Goal: Book appointment/travel/reservation

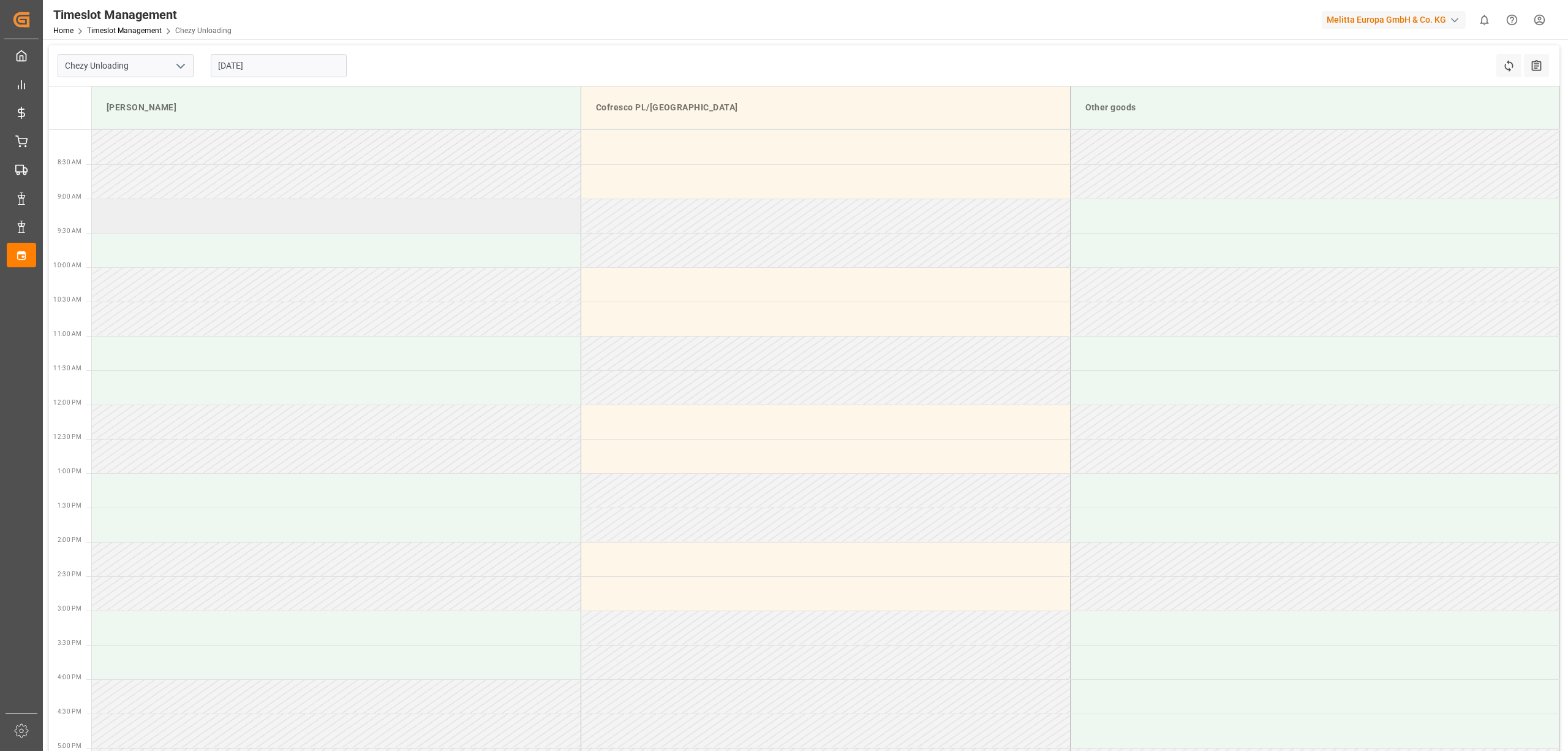
click at [226, 211] on td at bounding box center [337, 215] width 490 height 34
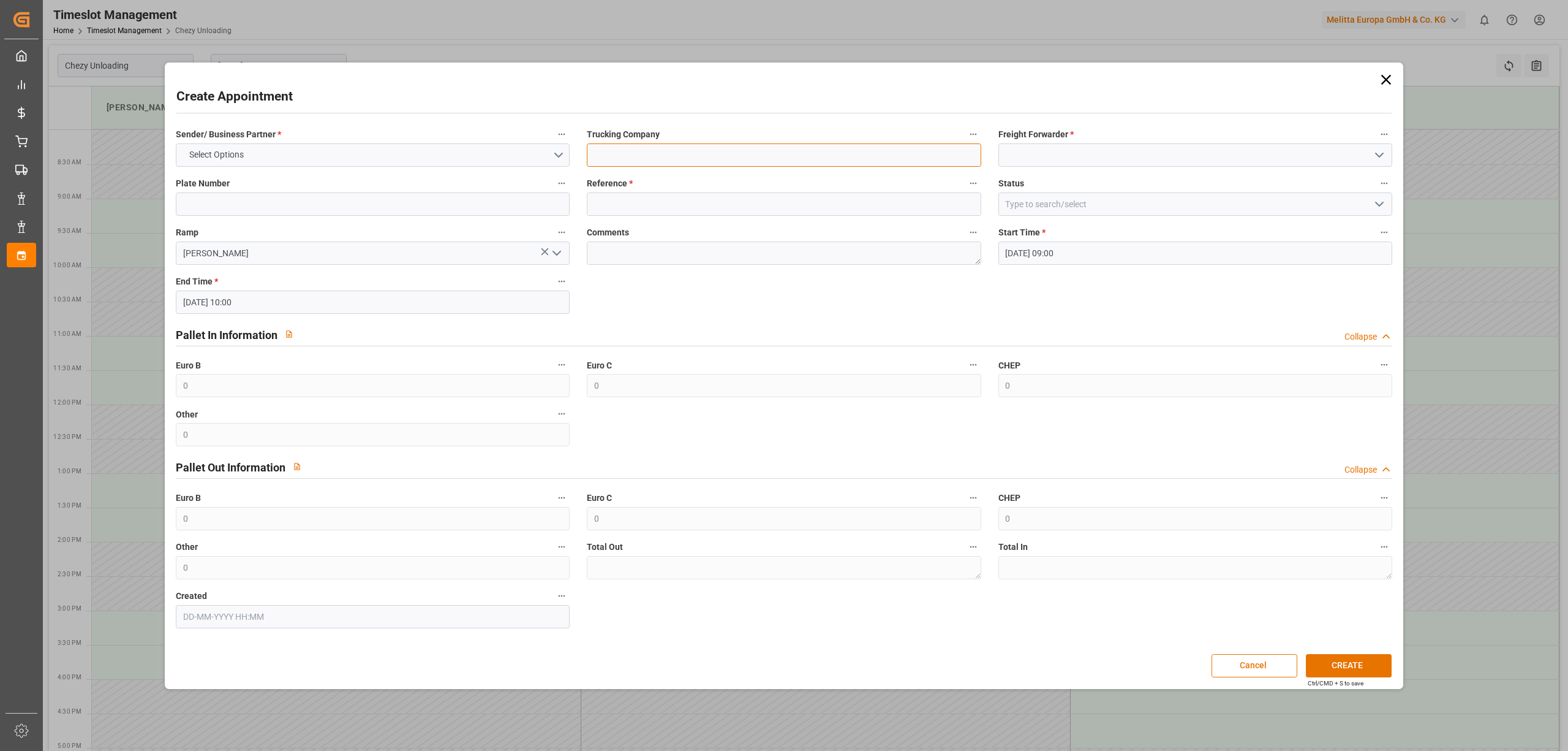
drag, startPoint x: 643, startPoint y: 149, endPoint x: 694, endPoint y: 160, distance: 52.2
click at [646, 149] on input at bounding box center [784, 155] width 394 height 23
type input "dss"
click at [1110, 153] on input at bounding box center [1195, 155] width 394 height 23
click at [1067, 191] on div "DSS" at bounding box center [1195, 182] width 393 height 27
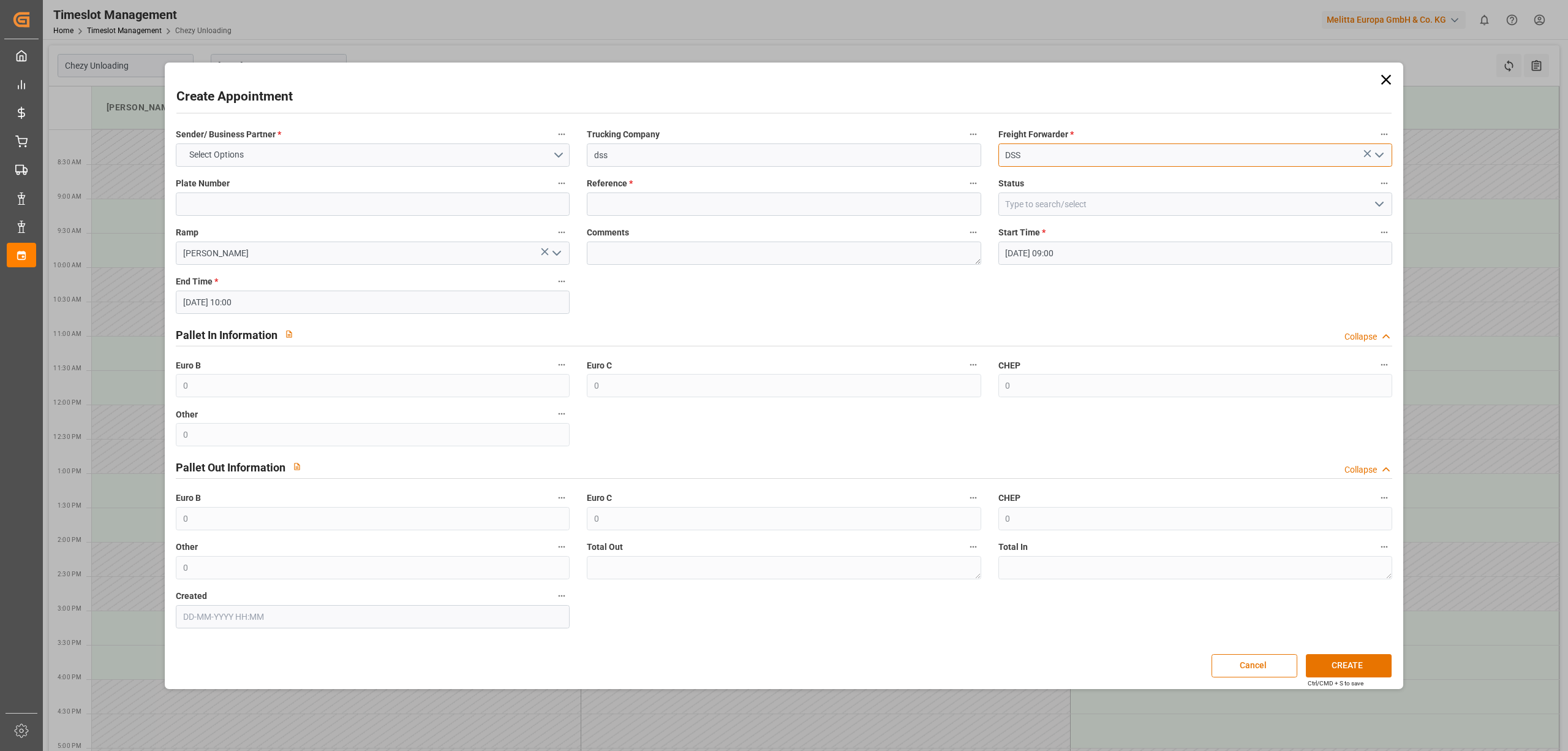
type input "DSS"
click at [277, 209] on input at bounding box center [373, 203] width 394 height 23
click at [623, 182] on span "Reference *" at bounding box center [609, 184] width 46 height 13
click at [965, 182] on button "Reference *" at bounding box center [973, 183] width 16 height 16
click at [625, 197] on div at bounding box center [784, 375] width 1568 height 751
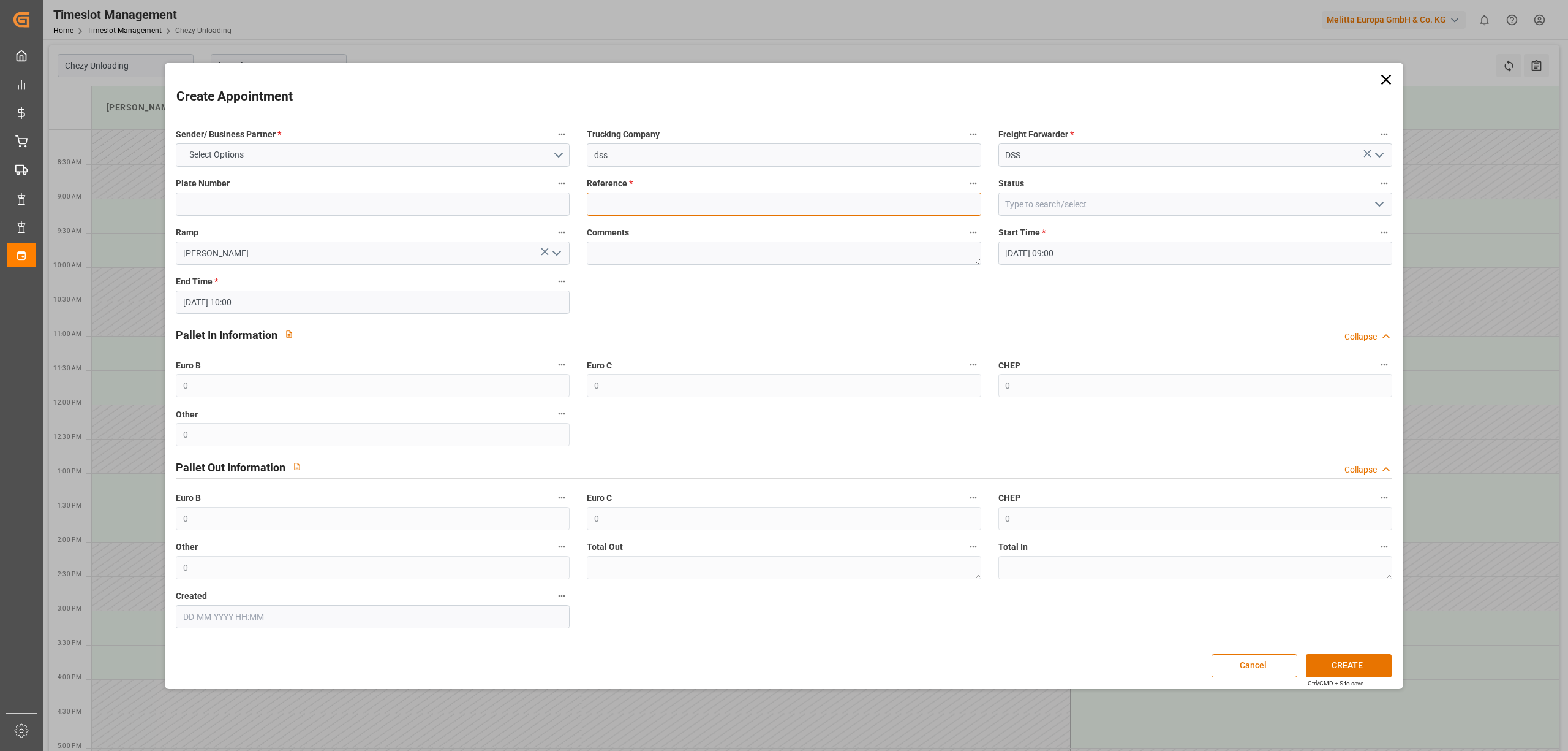
drag, startPoint x: 677, startPoint y: 201, endPoint x: 665, endPoint y: 206, distance: 13.0
click at [677, 201] on input at bounding box center [784, 203] width 394 height 23
paste input "490408"
type input "490408"
click at [341, 201] on input at bounding box center [373, 203] width 394 height 23
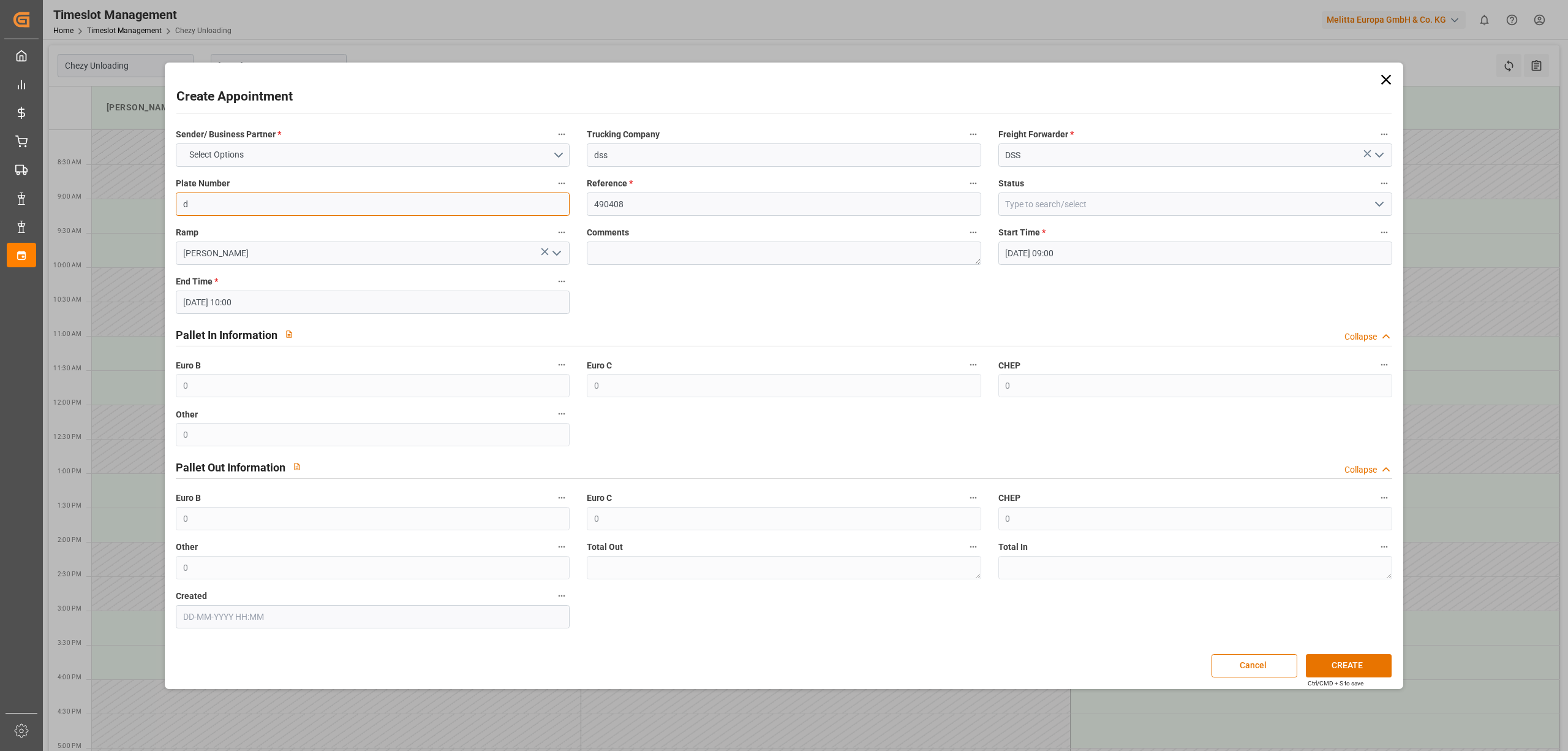
drag, startPoint x: 326, startPoint y: 212, endPoint x: 143, endPoint y: 225, distance: 183.5
click at [172, 221] on div "Sender/ Business Partner * Select Options Trucking Company dss Freight Forwarde…" at bounding box center [784, 377] width 1233 height 510
type input "x"
click at [849, 175] on label "Reference *" at bounding box center [784, 184] width 394 height 17
click at [965, 175] on button "Reference *" at bounding box center [973, 183] width 16 height 16
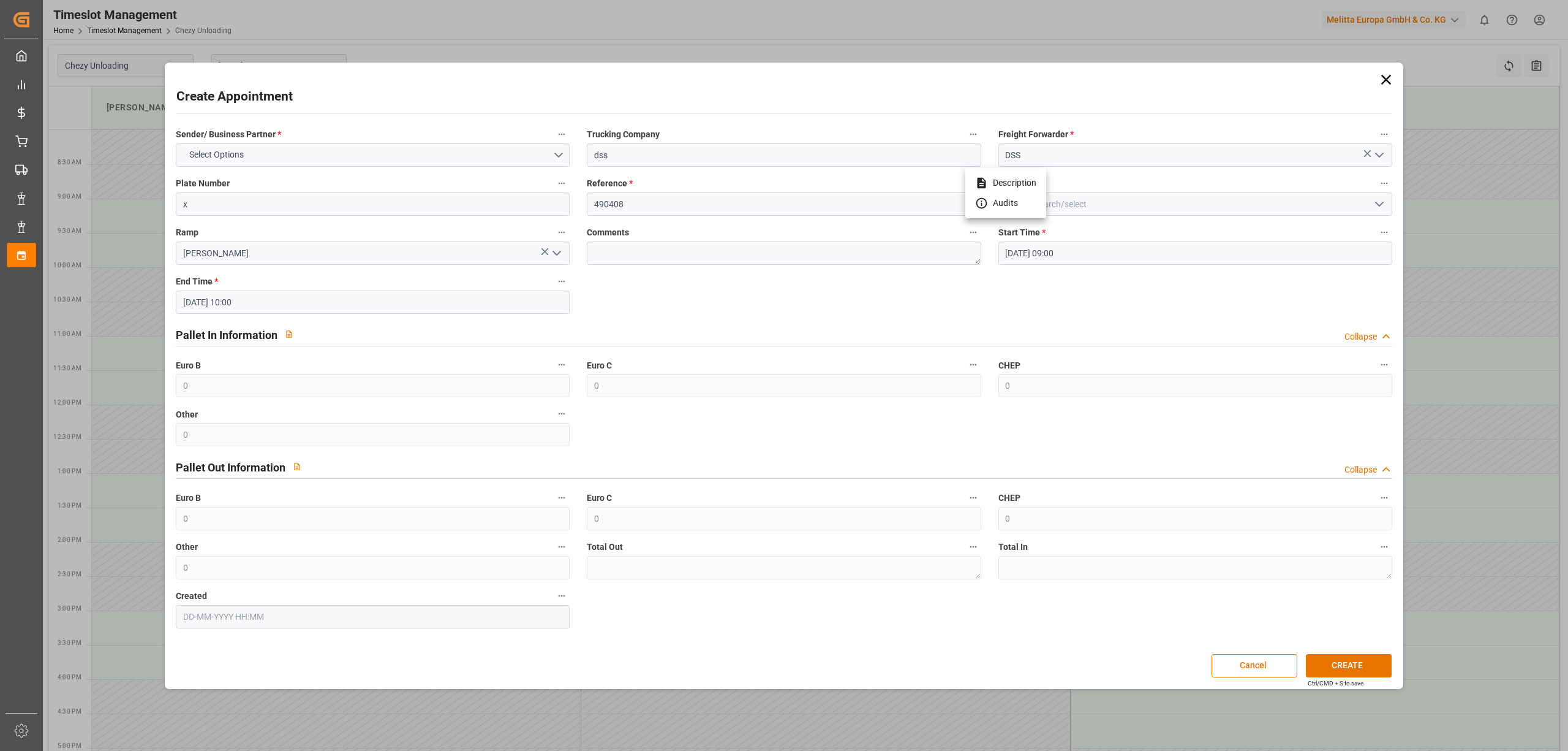
click at [1345, 665] on div at bounding box center [784, 375] width 1568 height 751
click at [1351, 661] on body "Created by potrace 1.15, written by [PERSON_NAME] [DATE]-[DATE] Created by potr…" at bounding box center [784, 375] width 1568 height 751
click at [1356, 660] on button "CREATE" at bounding box center [1349, 665] width 86 height 23
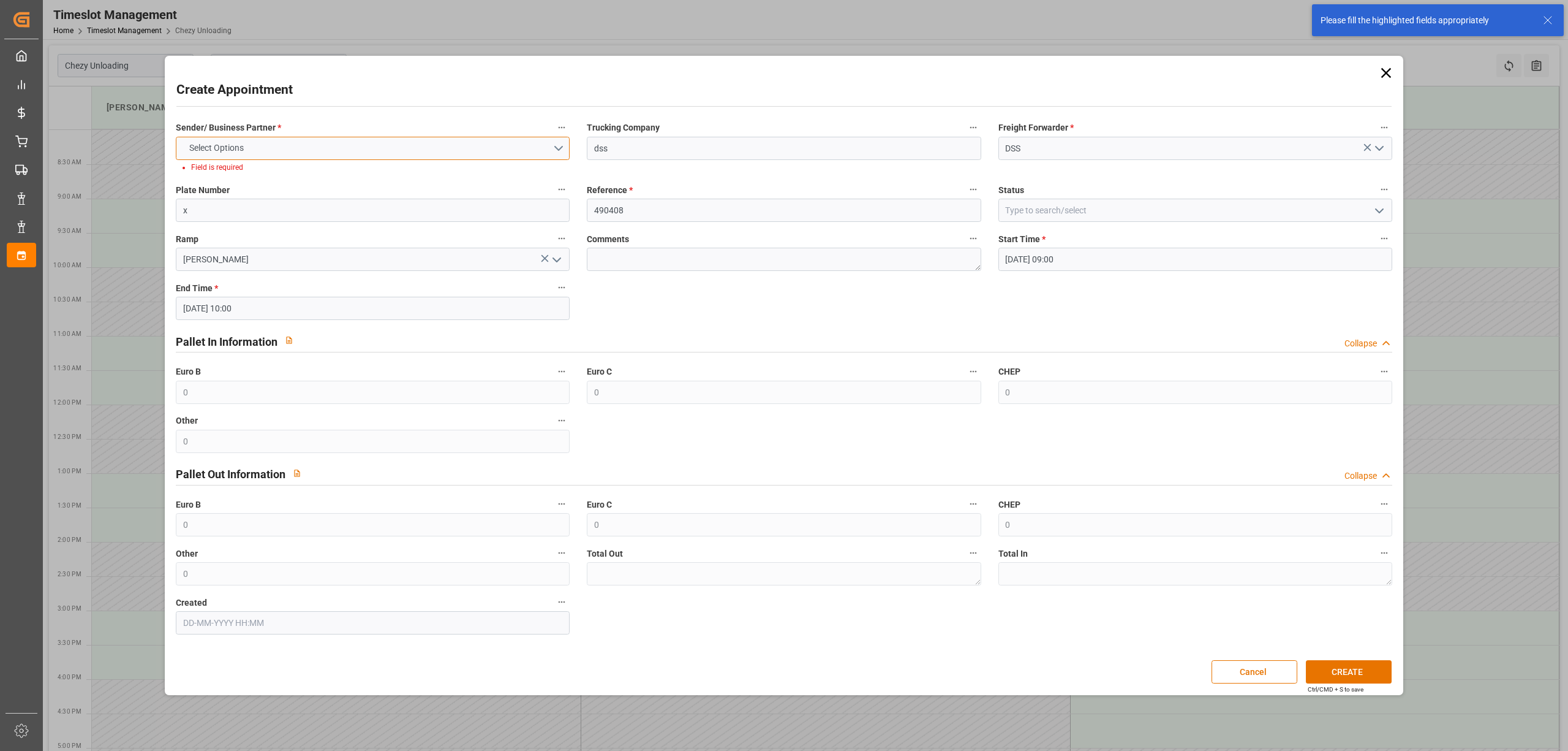
click at [360, 148] on button "Select Options" at bounding box center [373, 148] width 394 height 23
click at [321, 175] on div "COFRESCO [GEOGRAPHIC_DATA]" at bounding box center [373, 177] width 393 height 26
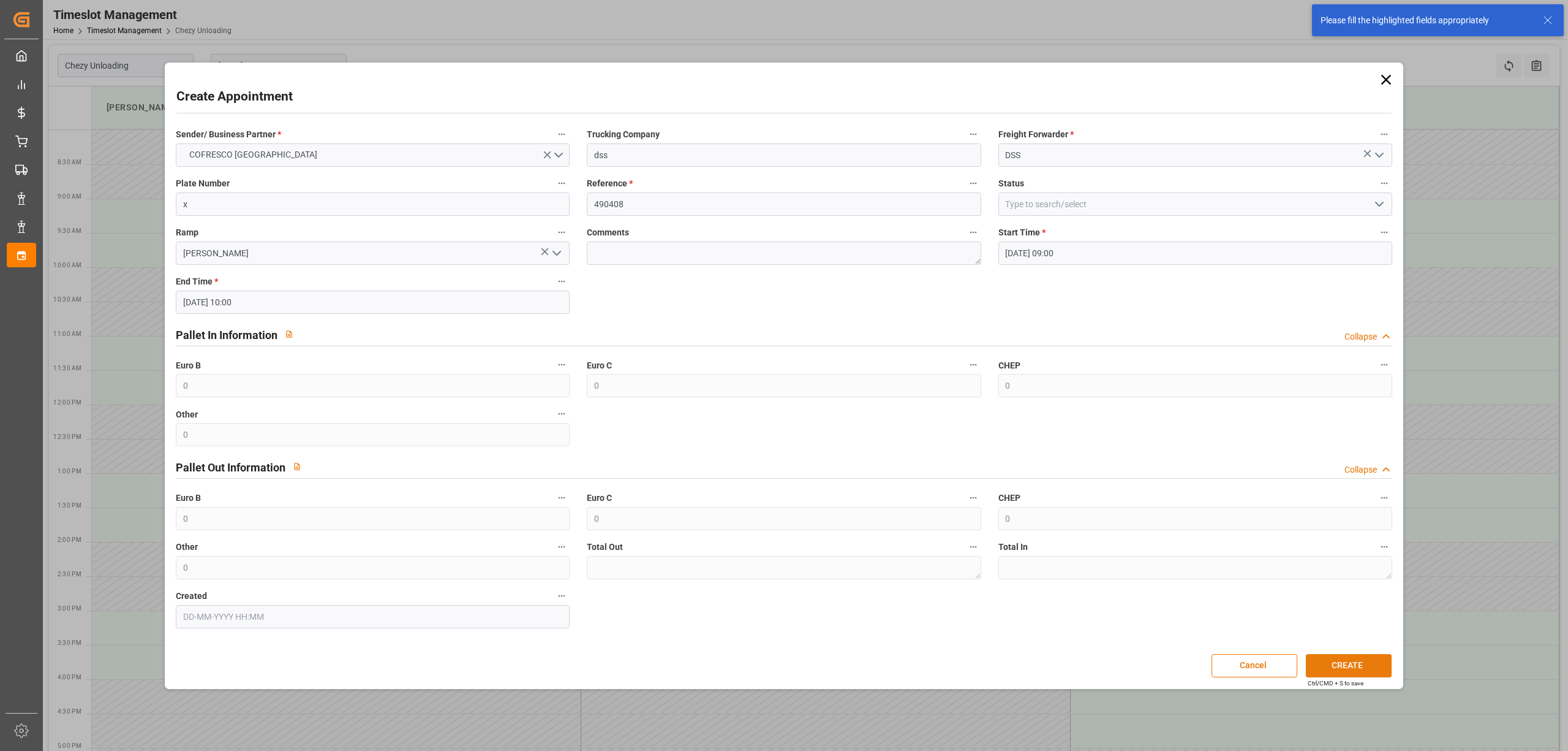
click at [1344, 662] on button "CREATE" at bounding box center [1349, 665] width 86 height 23
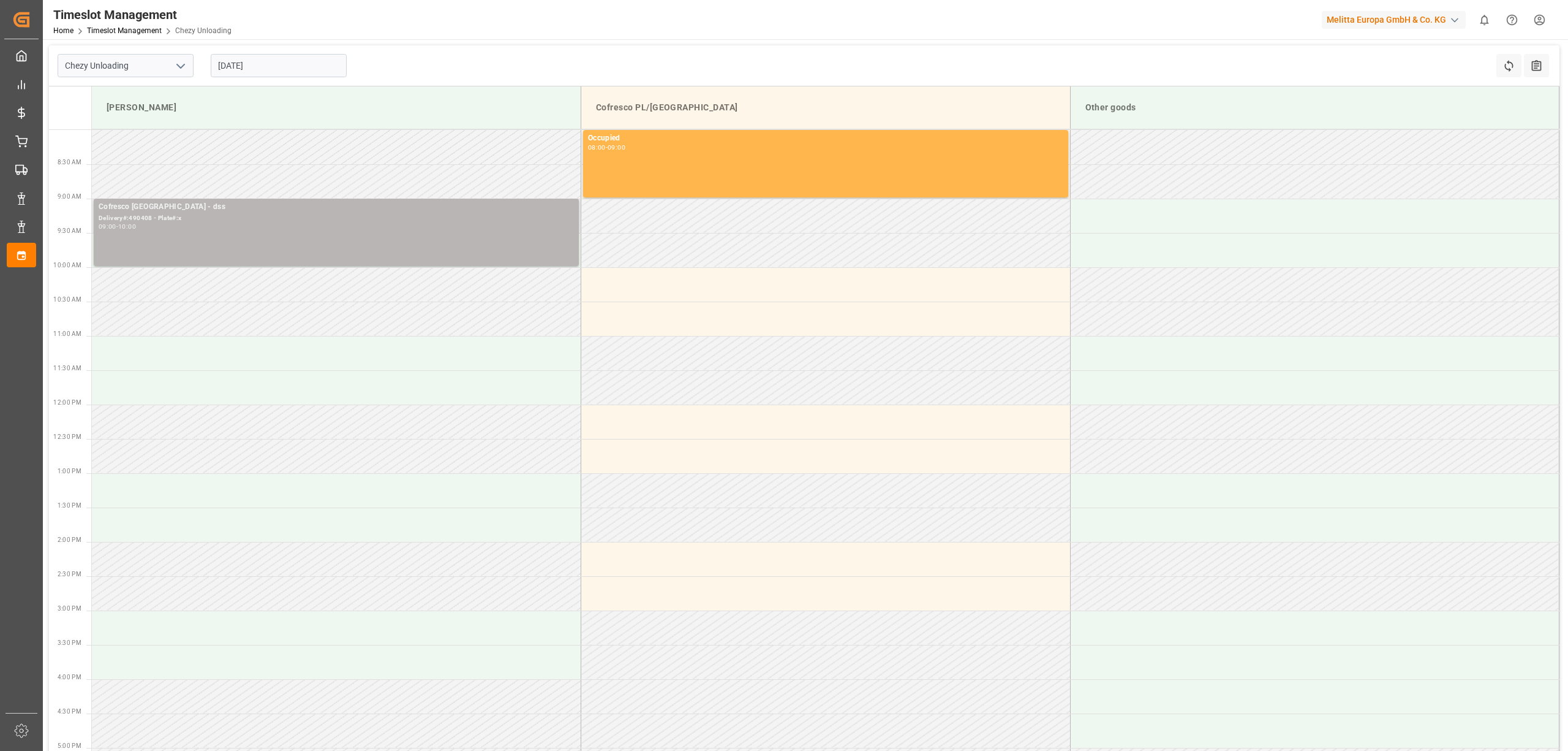
click at [354, 229] on div "09:00 - 10:00" at bounding box center [336, 227] width 476 height 7
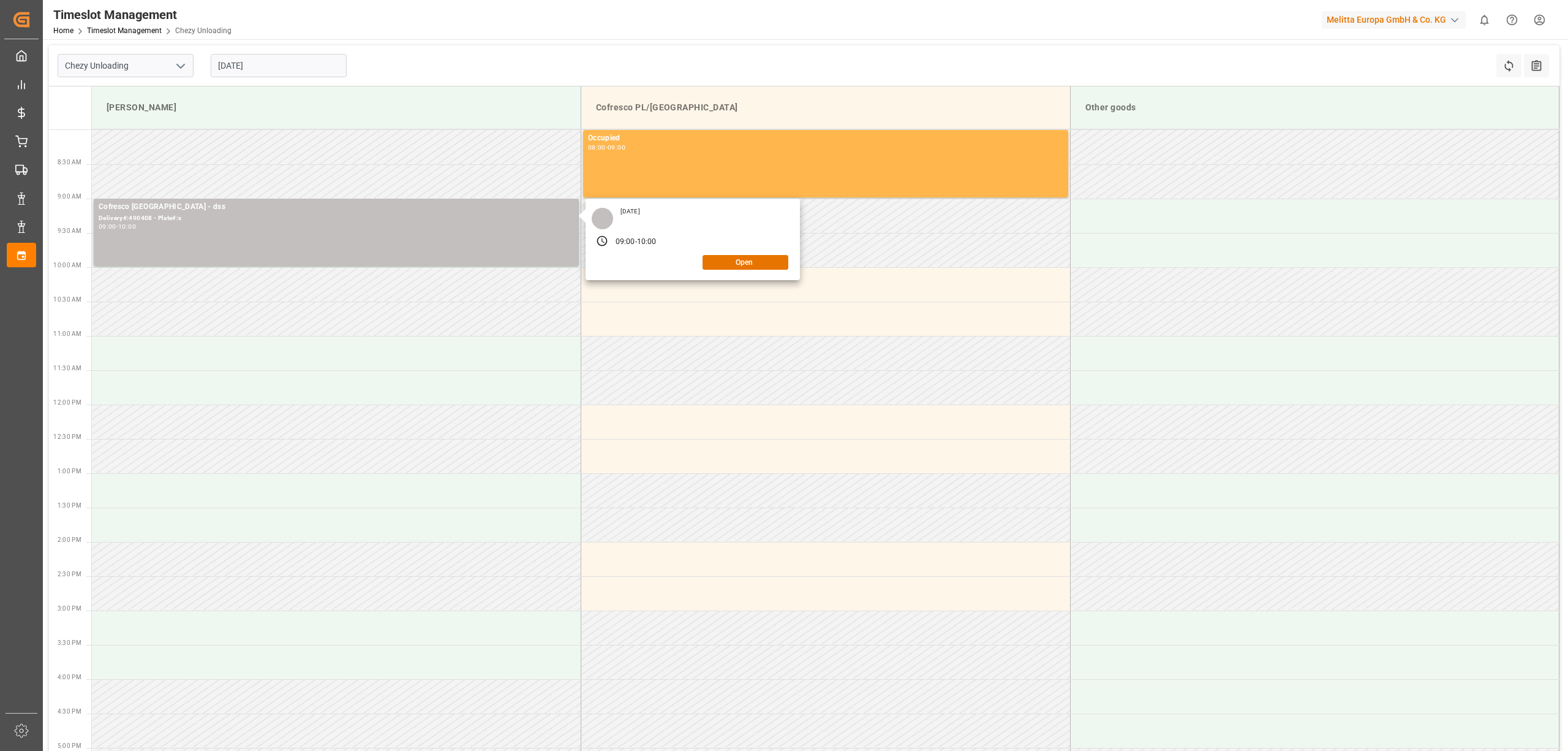
click at [549, 48] on div "Chezy Unloading [DATE] Refresh Time Slots All Audits" at bounding box center [804, 65] width 1510 height 41
drag, startPoint x: 246, startPoint y: 67, endPoint x: 265, endPoint y: 80, distance: 23.0
click at [246, 67] on input "[DATE]" at bounding box center [279, 65] width 136 height 23
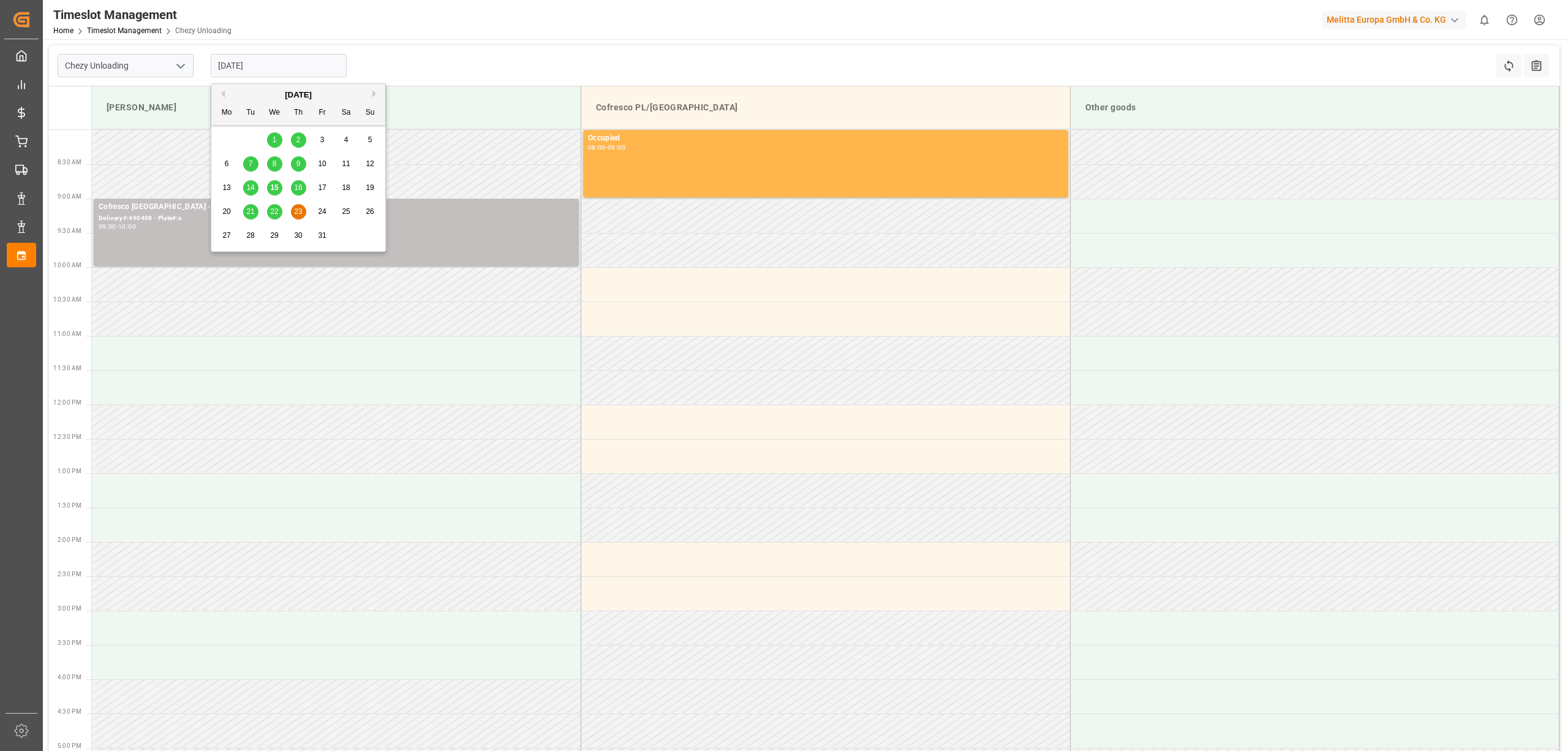
click at [272, 211] on span "22" at bounding box center [274, 211] width 8 height 8
type input "[DATE]"
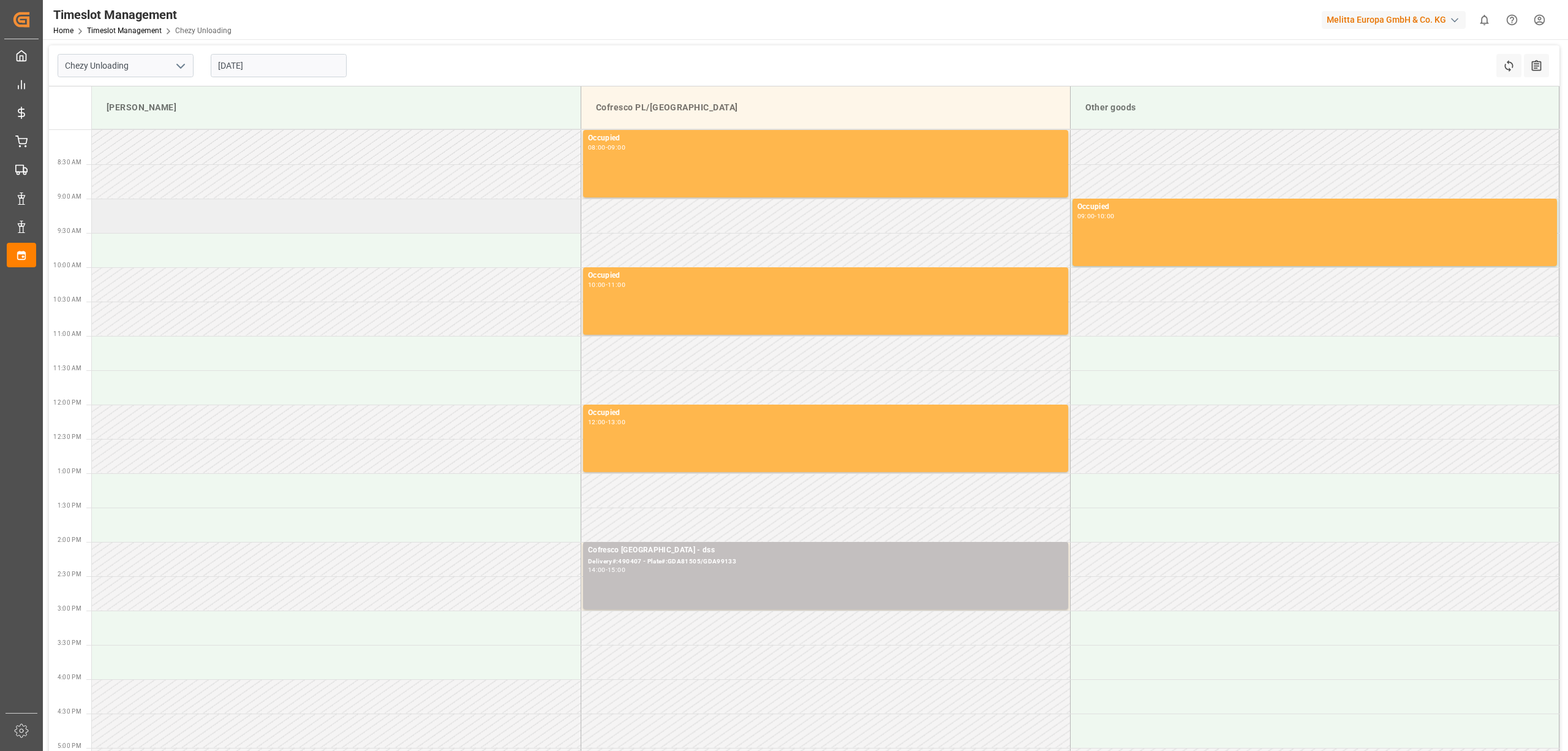
click at [253, 206] on td at bounding box center [337, 215] width 490 height 34
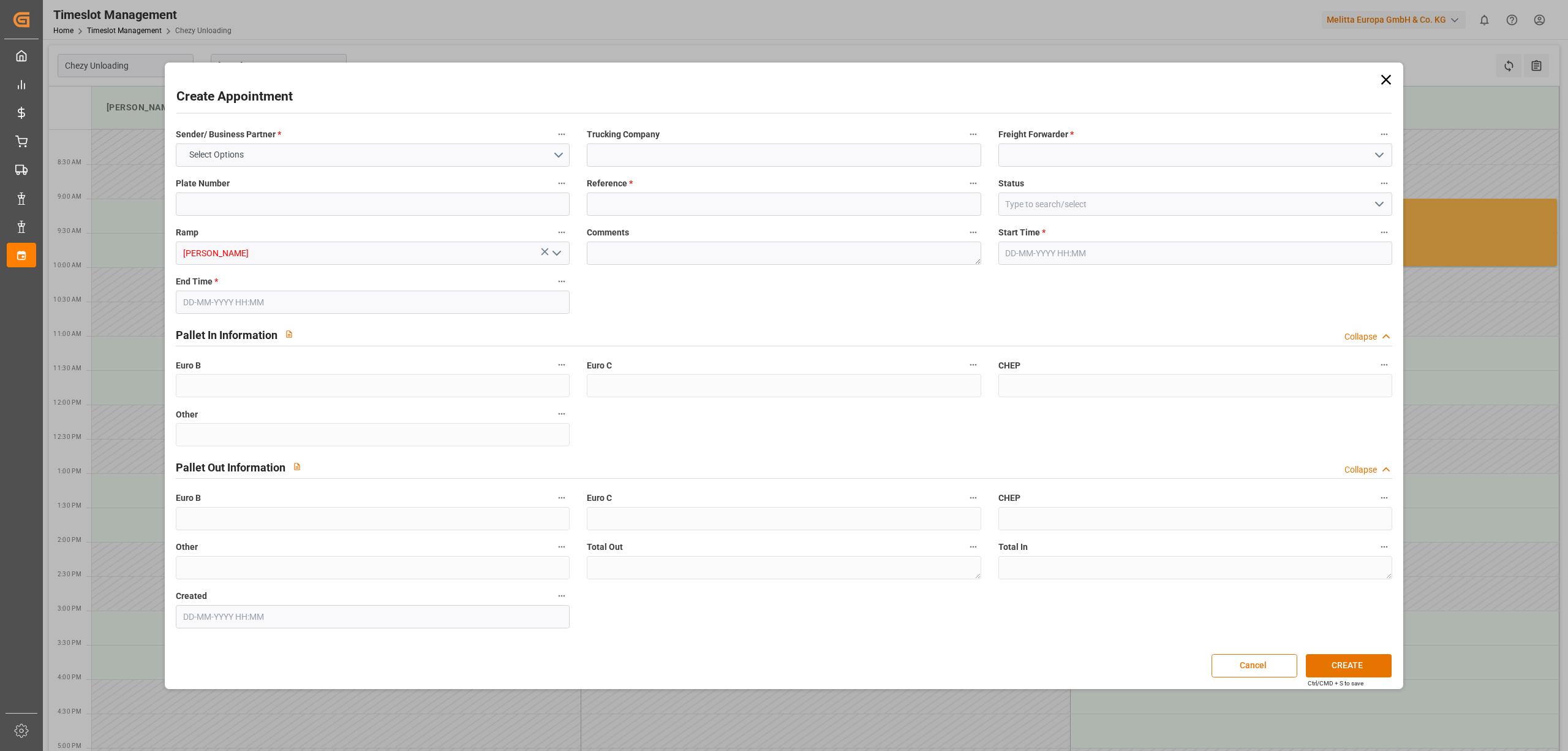
type input "0"
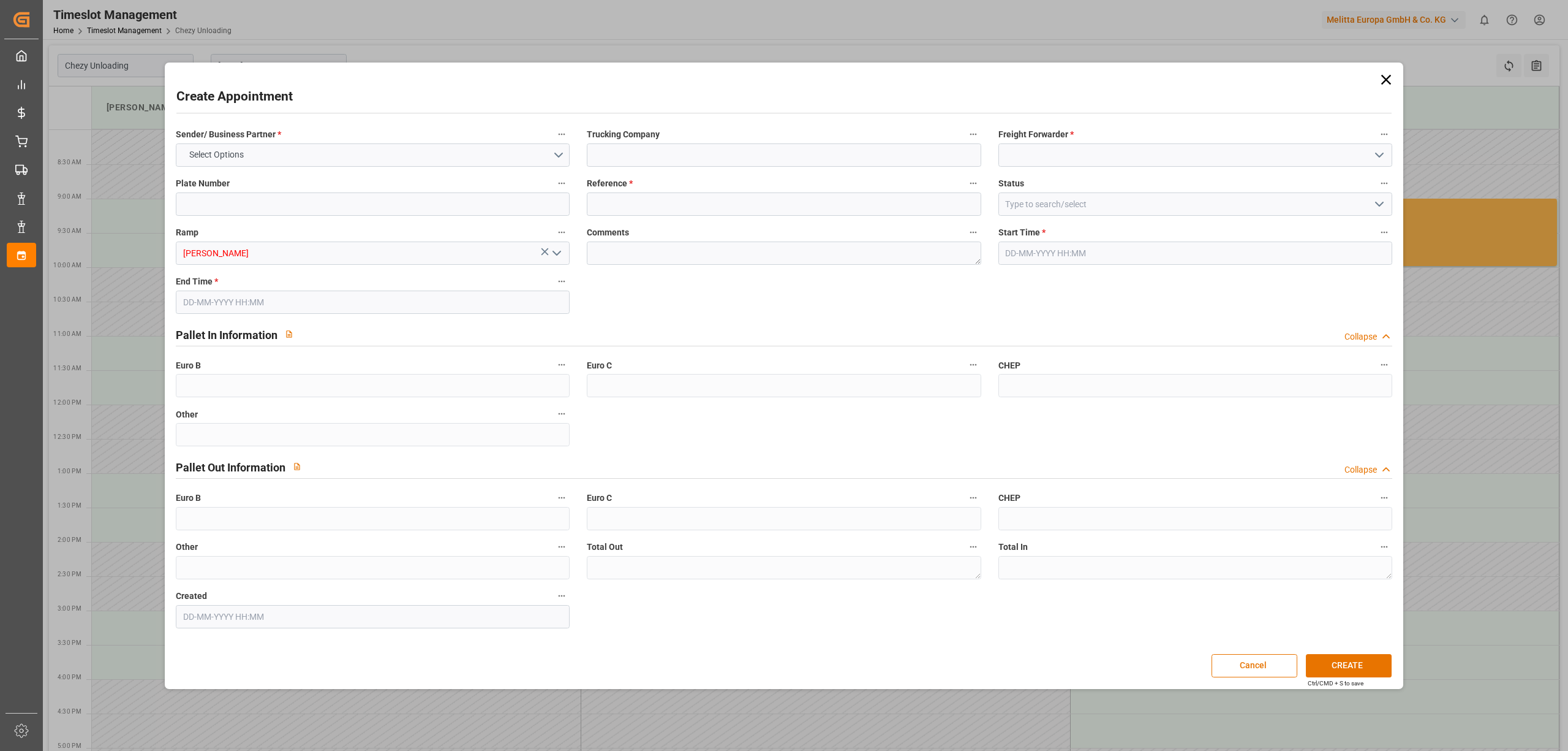
type input "0"
type input "[DATE] 09:00"
type input "[DATE] 10:00"
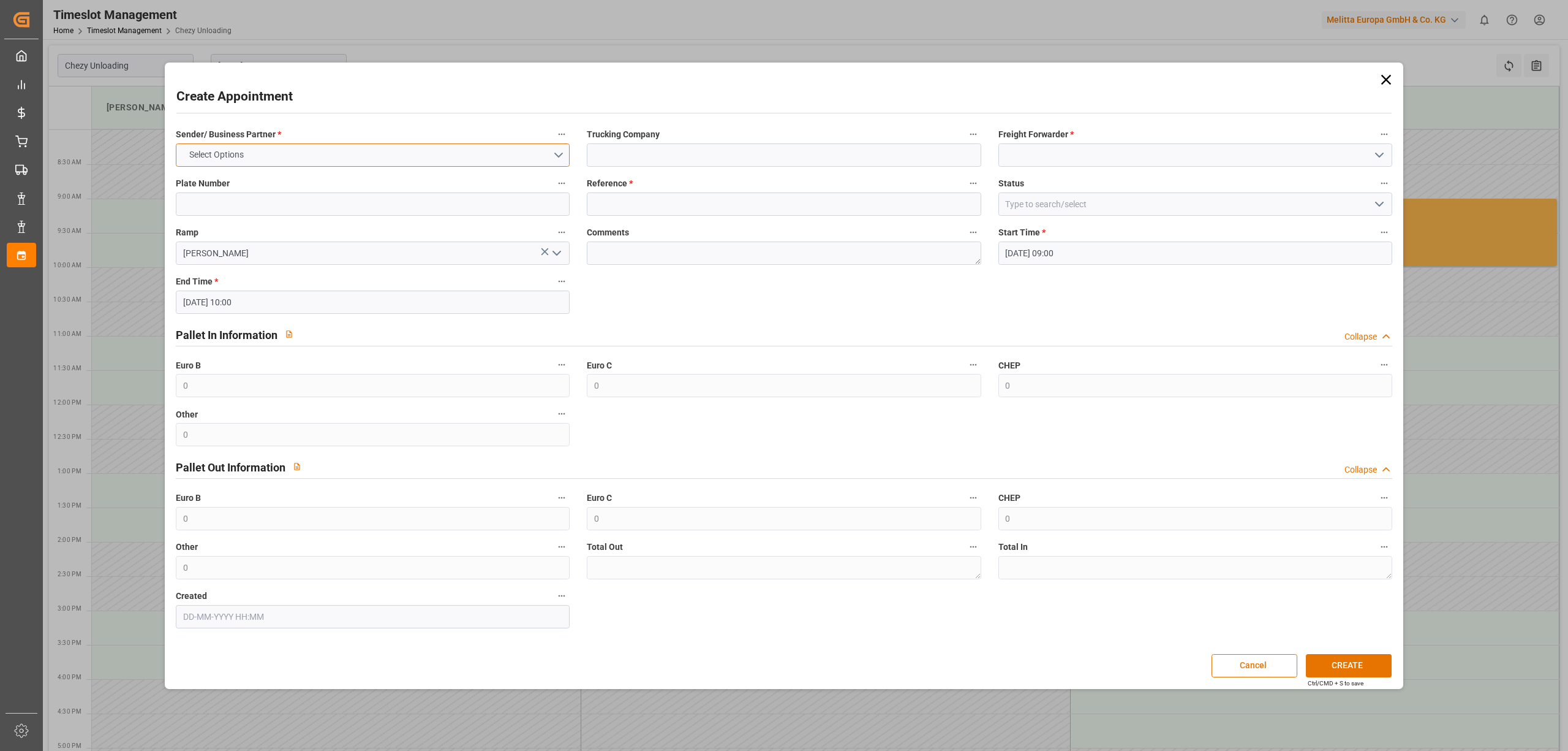
click at [351, 158] on button "Select Options" at bounding box center [373, 155] width 394 height 23
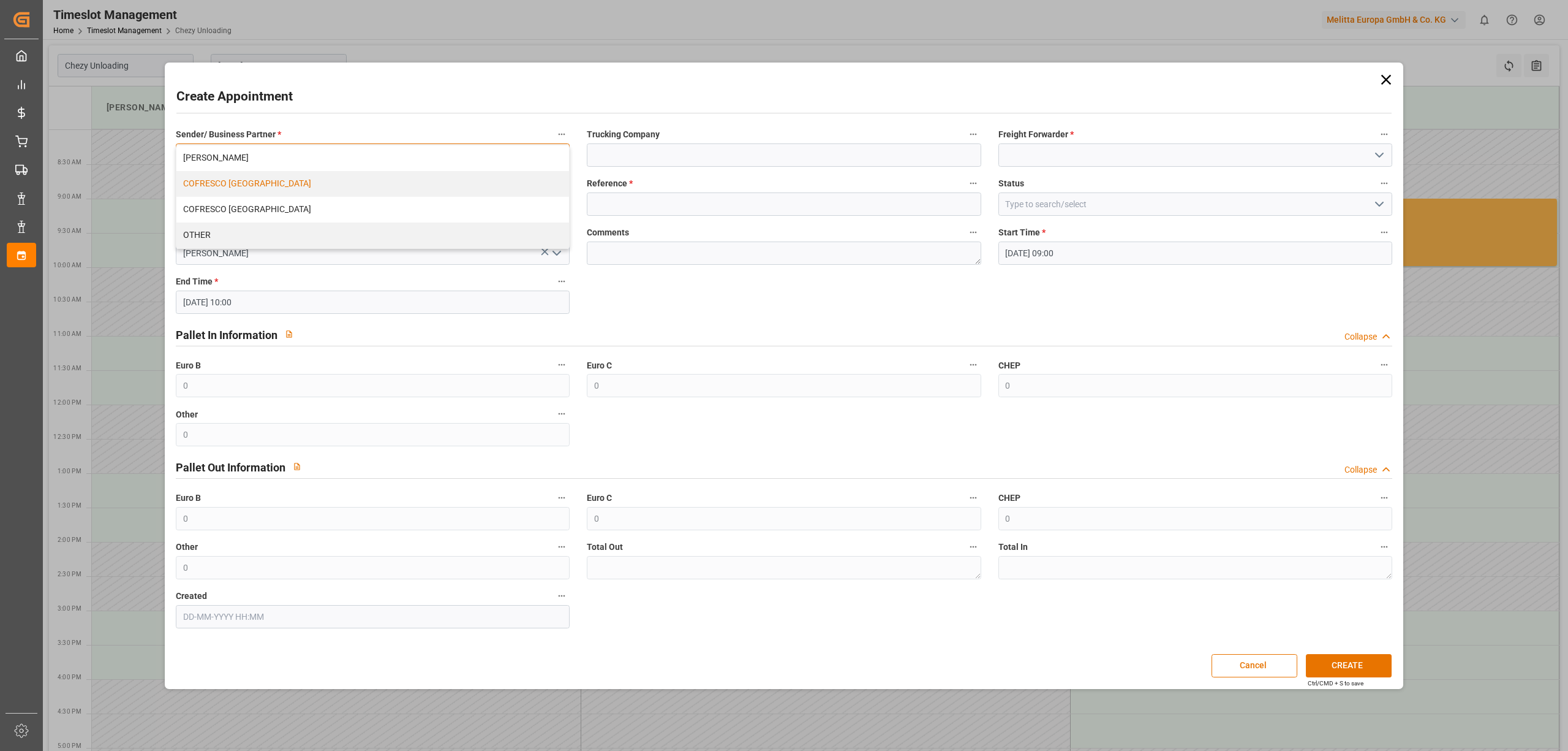
click at [339, 177] on div "COFRESCO [GEOGRAPHIC_DATA]" at bounding box center [373, 184] width 393 height 26
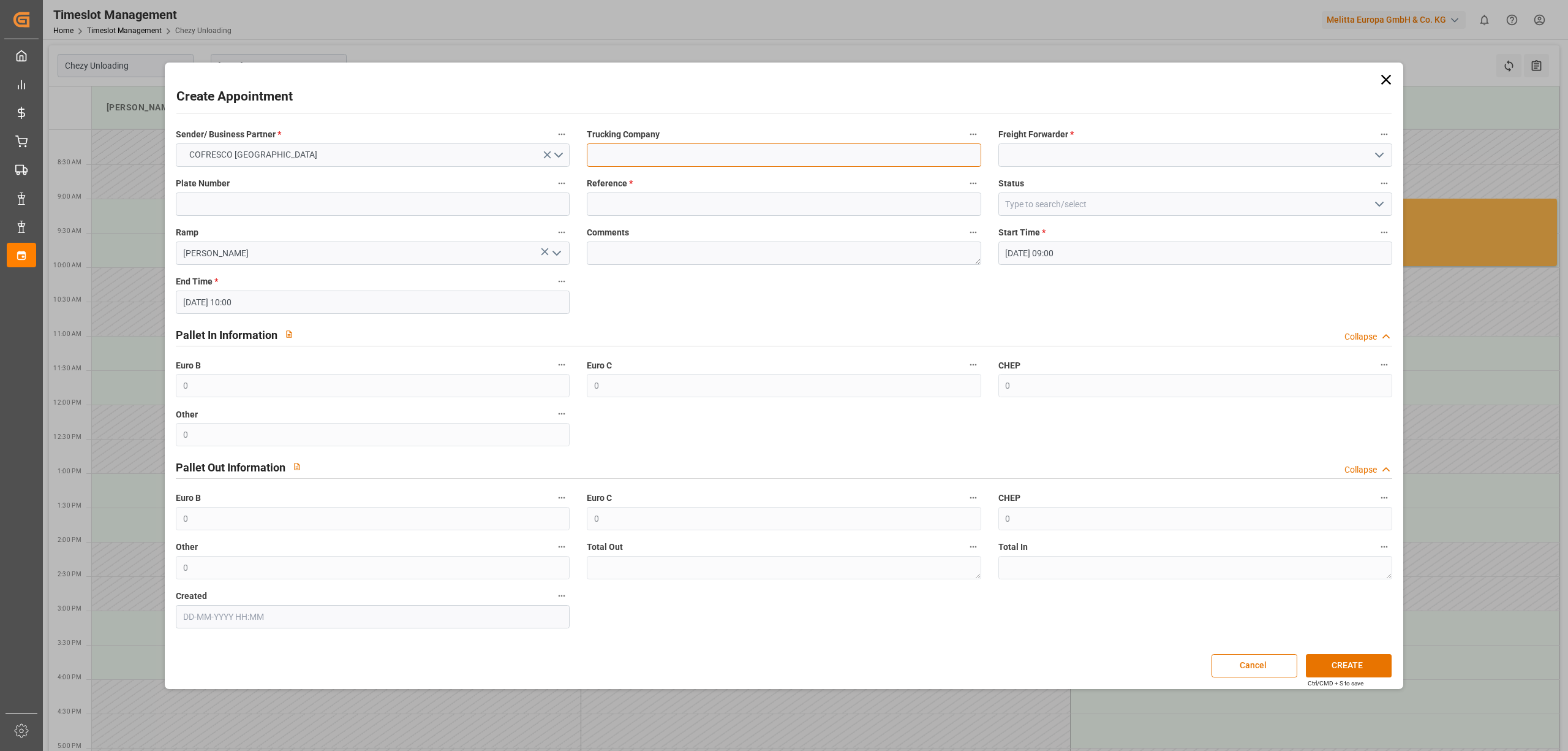
click at [723, 145] on input at bounding box center [784, 155] width 394 height 23
type input "dss"
click at [1085, 149] on input at bounding box center [1195, 155] width 394 height 23
click at [1046, 179] on div "DSS" at bounding box center [1195, 182] width 393 height 27
type input "DSS"
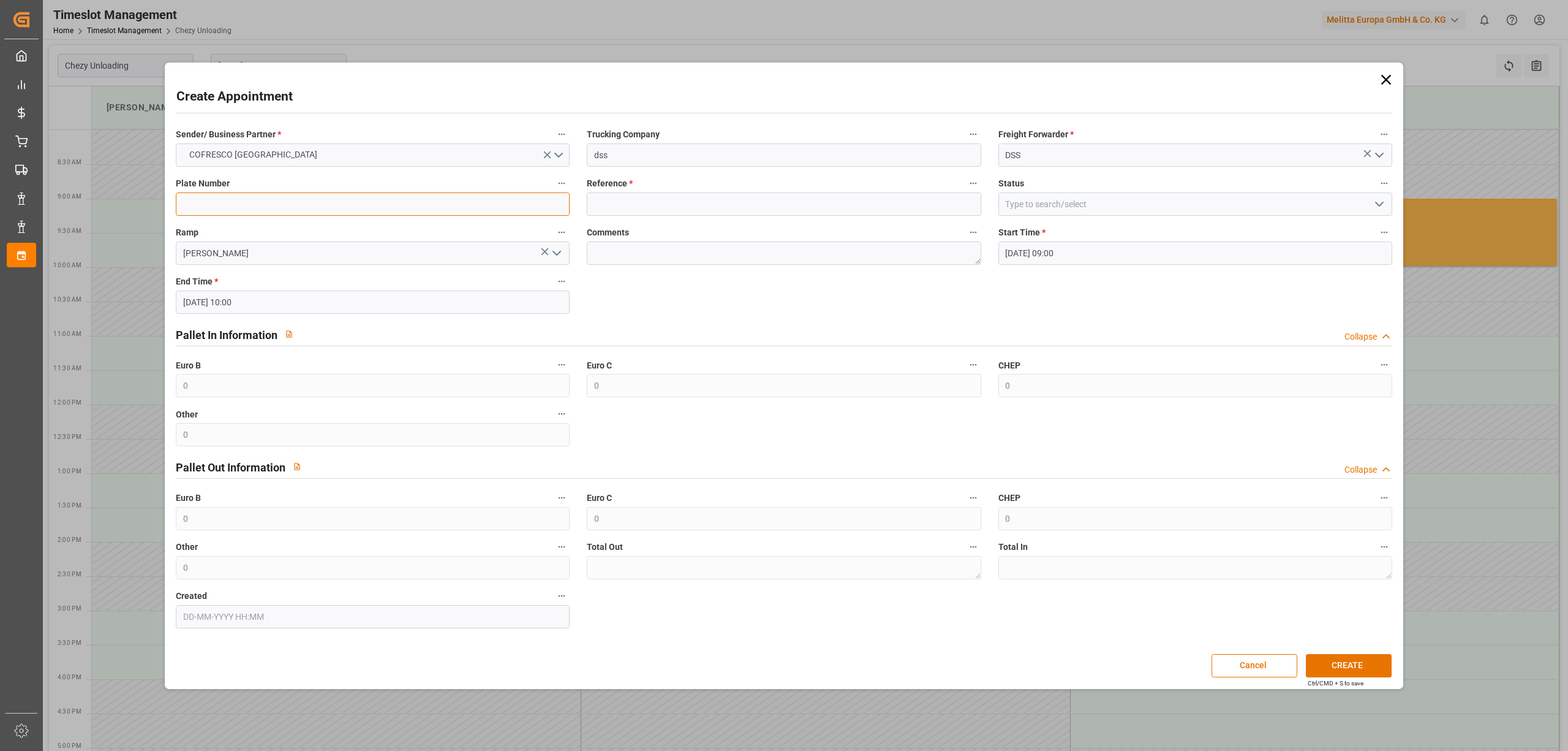
click at [277, 206] on input at bounding box center [373, 203] width 394 height 23
click at [215, 195] on input at bounding box center [373, 203] width 394 height 23
type input "x"
click at [637, 210] on input at bounding box center [784, 203] width 394 height 23
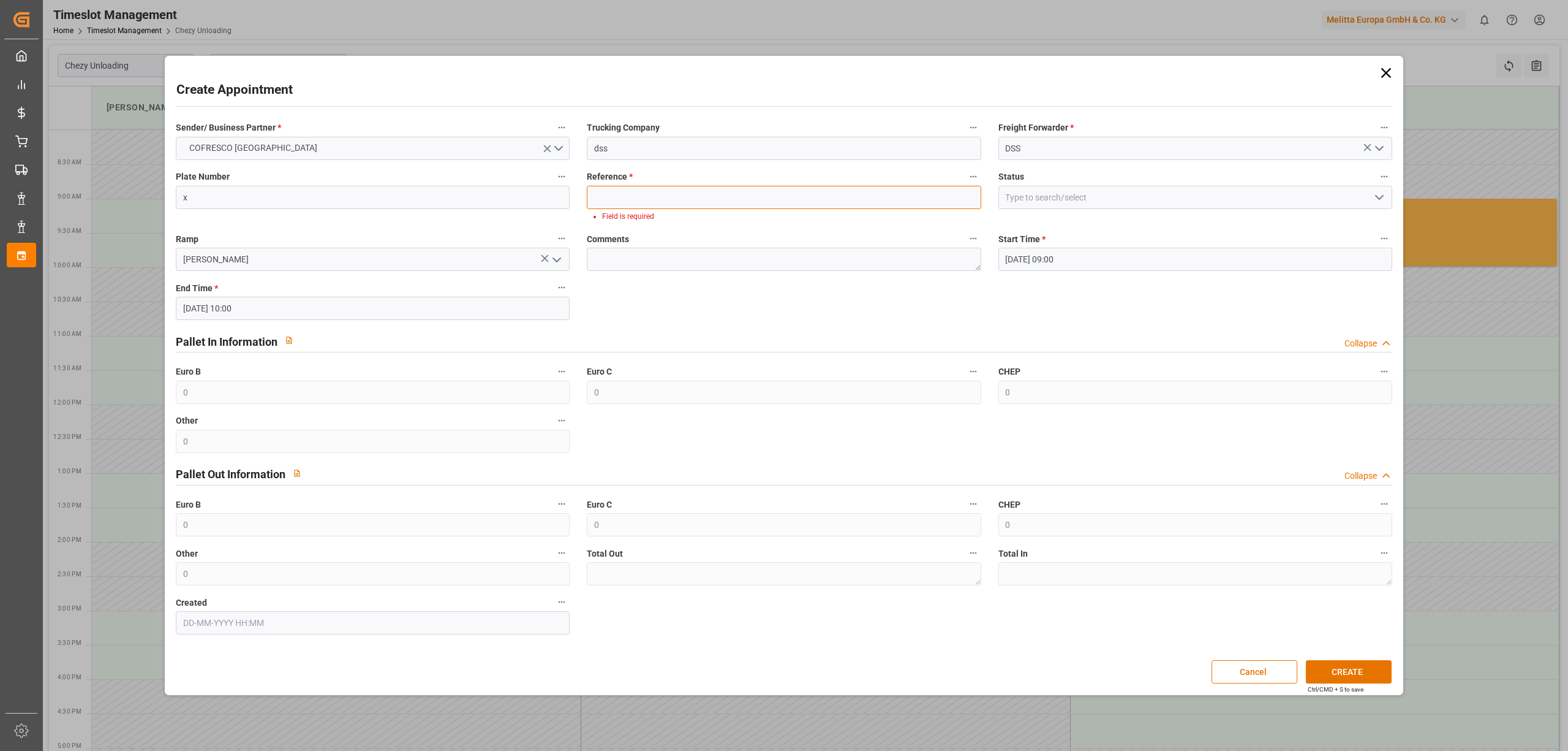
click at [630, 195] on input at bounding box center [784, 197] width 394 height 23
paste input "490408"
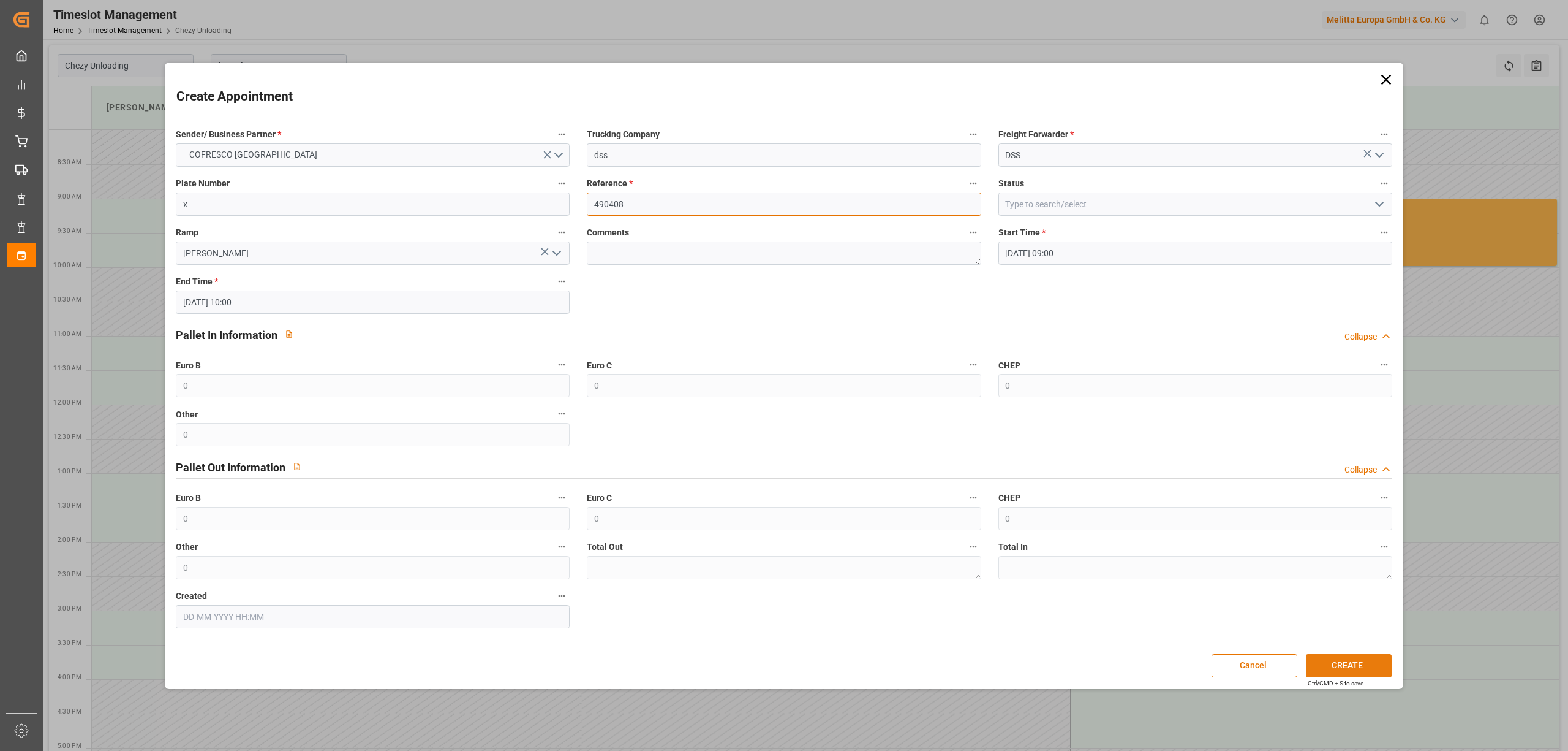
type input "490408"
click at [1377, 667] on button "CREATE" at bounding box center [1349, 665] width 86 height 23
